Goal: Transaction & Acquisition: Purchase product/service

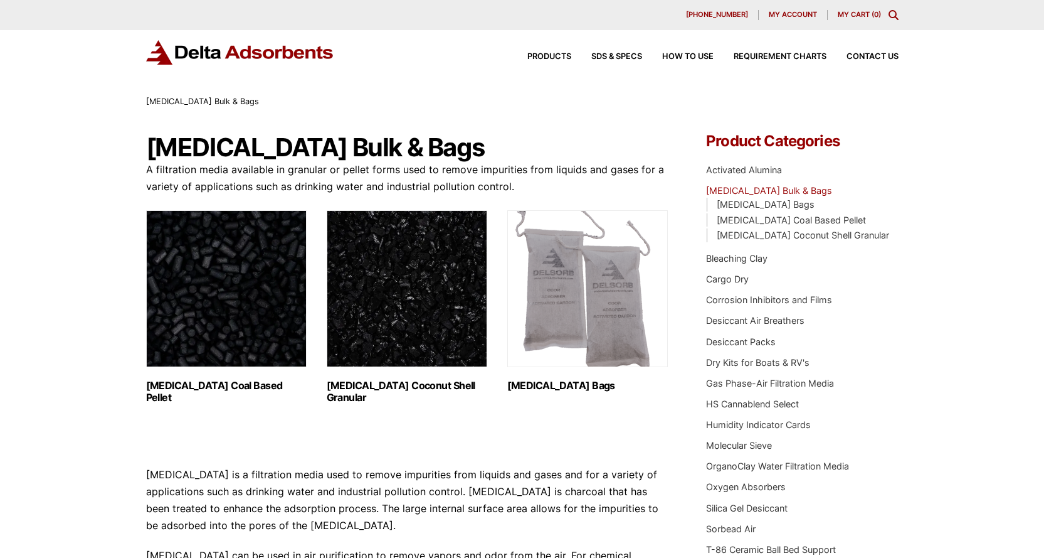
click at [434, 307] on img "Visit product category Activated Carbon Coconut Shell Granular" at bounding box center [407, 288] width 161 height 157
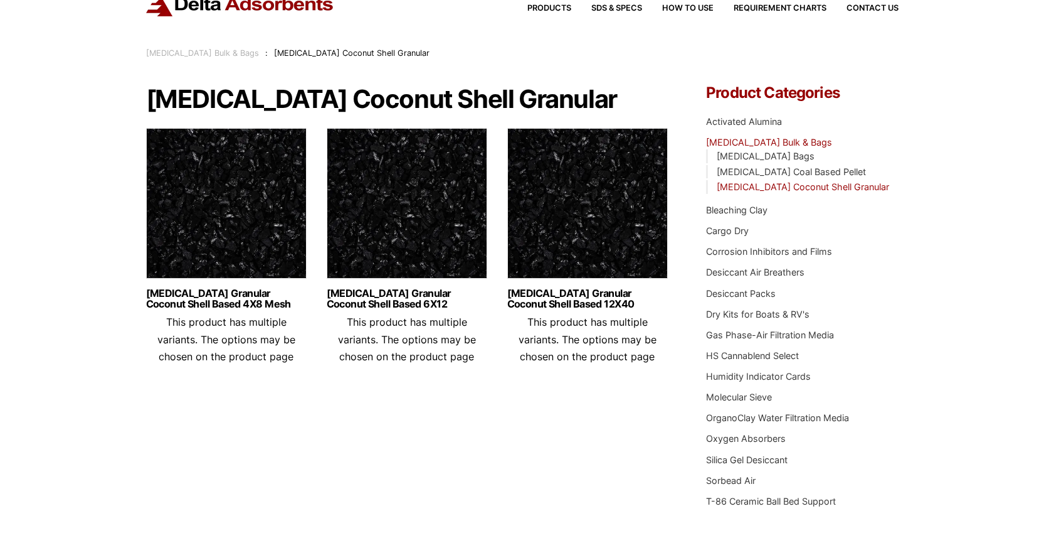
scroll to position [63, 0]
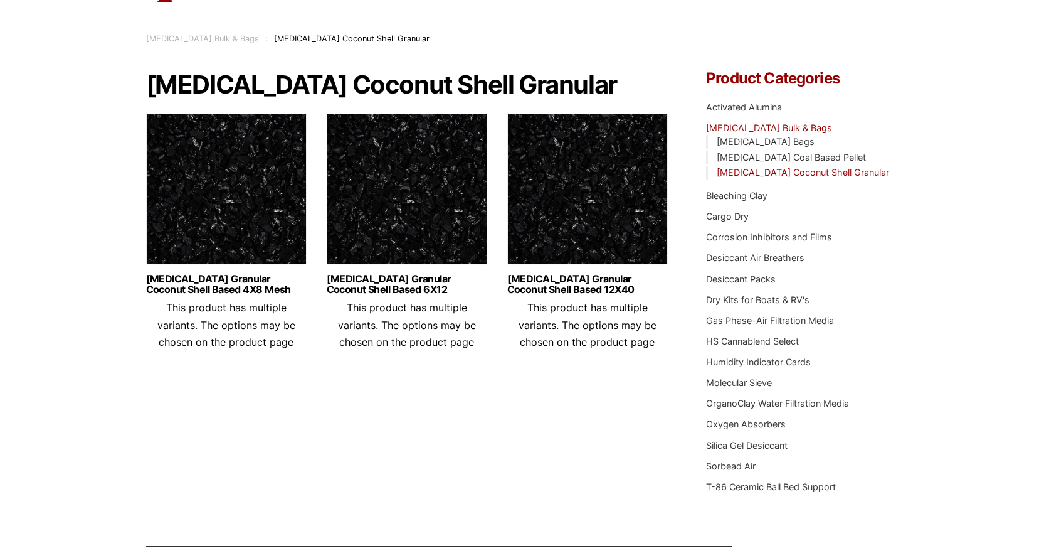
click at [236, 193] on img at bounding box center [226, 192] width 161 height 157
click at [385, 199] on img at bounding box center [407, 192] width 161 height 157
click at [612, 227] on img at bounding box center [588, 192] width 161 height 157
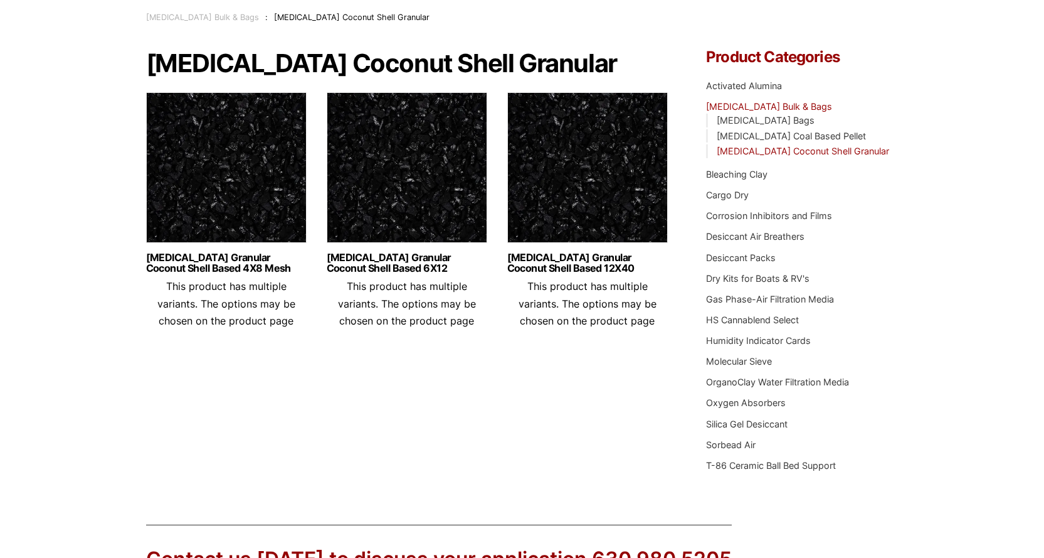
scroll to position [0, 0]
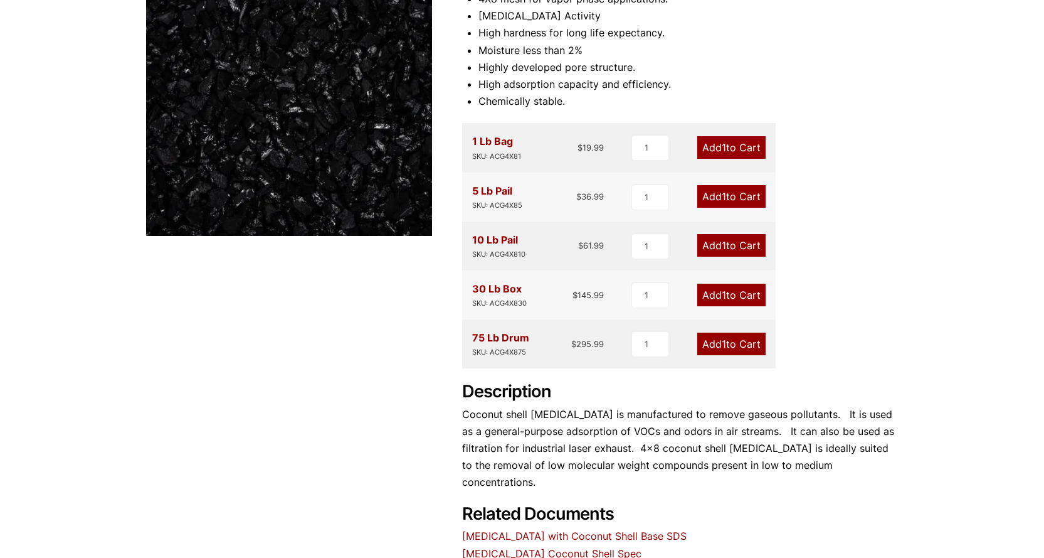
scroll to position [251, 0]
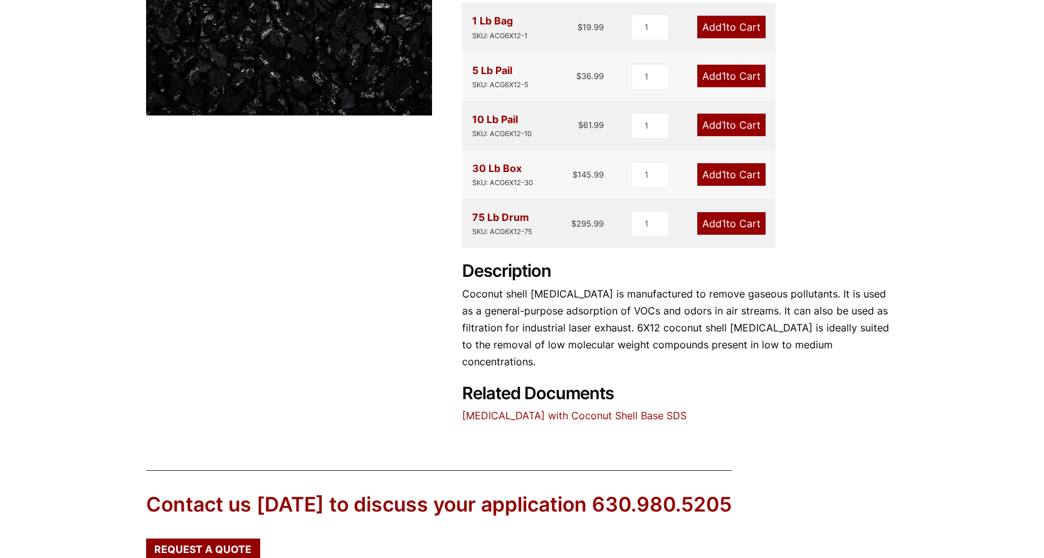
scroll to position [376, 0]
